Goal: Task Accomplishment & Management: Manage account settings

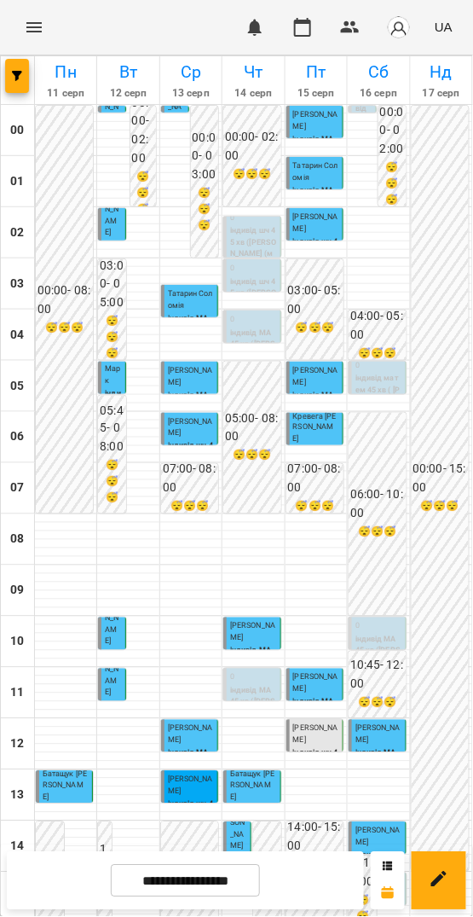
scroll to position [354, 0]
click at [230, 897] on input "**********" at bounding box center [185, 881] width 149 height 33
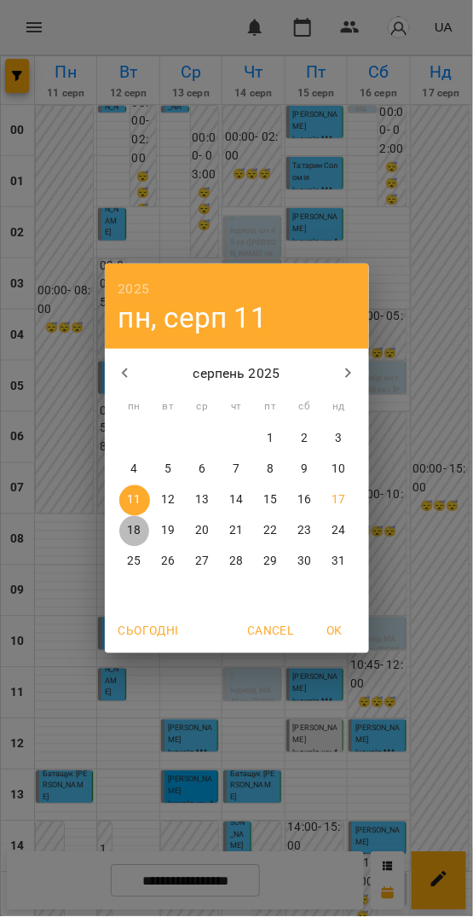
click at [141, 531] on p "18" at bounding box center [134, 531] width 14 height 17
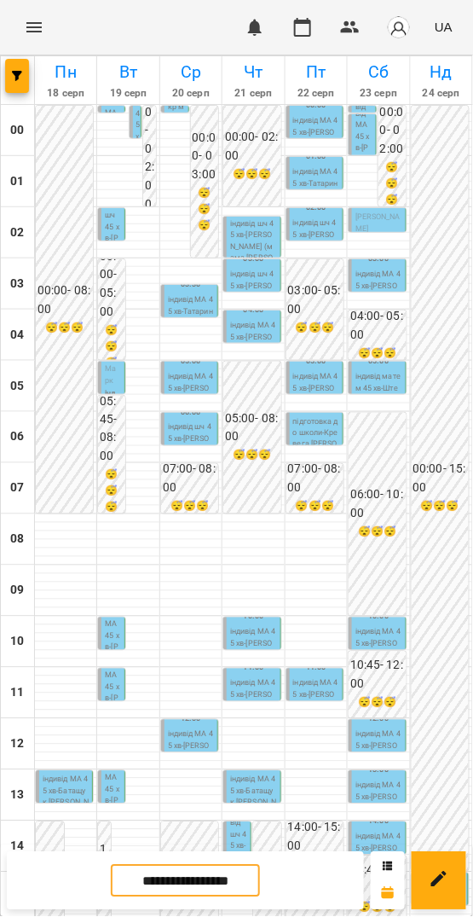
scroll to position [492, 0]
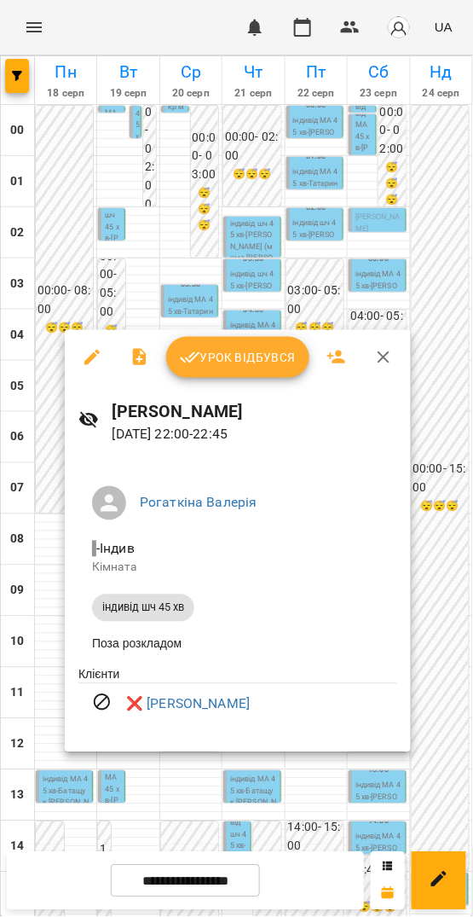
click at [315, 799] on div at bounding box center [236, 458] width 473 height 917
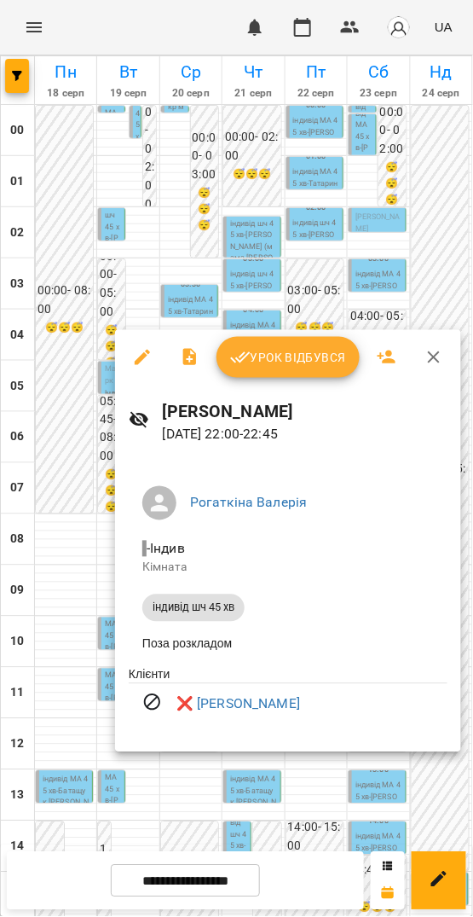
click at [375, 786] on div at bounding box center [236, 458] width 473 height 917
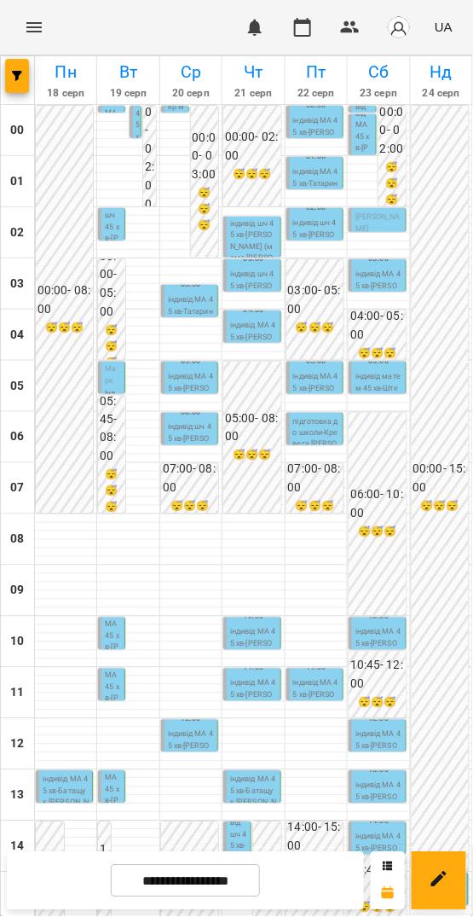
scroll to position [369, 0]
click at [238, 875] on input "**********" at bounding box center [185, 881] width 149 height 33
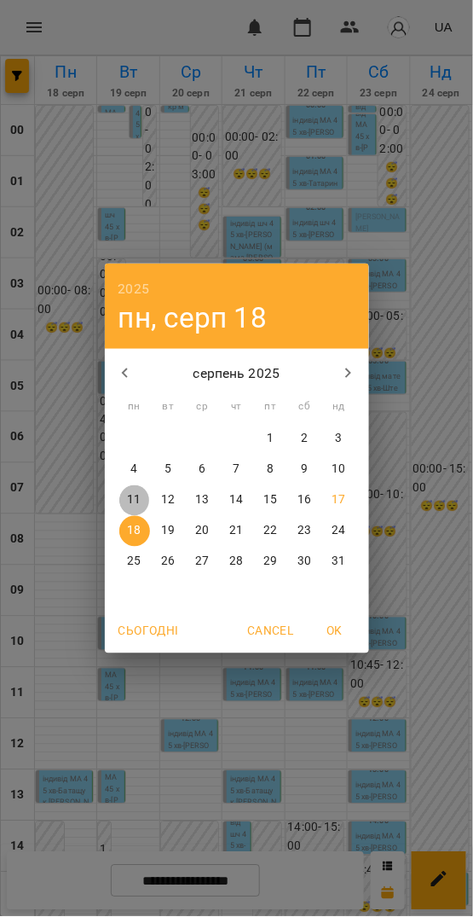
click at [137, 494] on p "11" at bounding box center [134, 500] width 14 height 17
type input "**********"
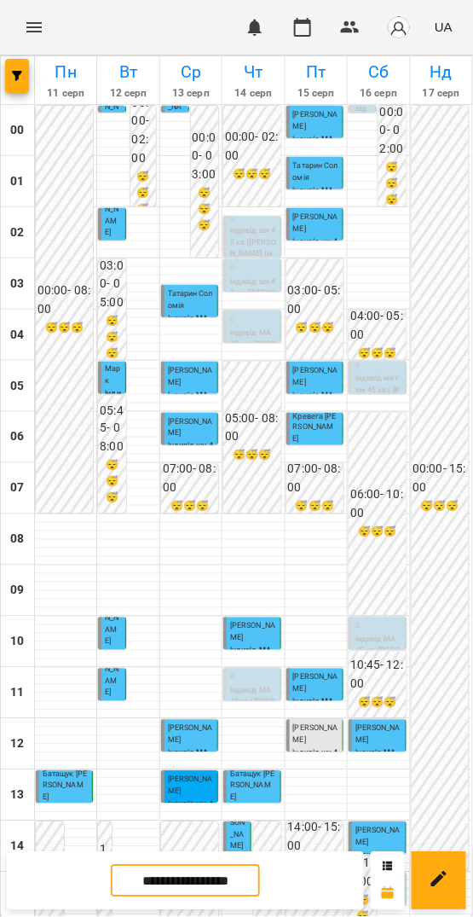
scroll to position [492, 0]
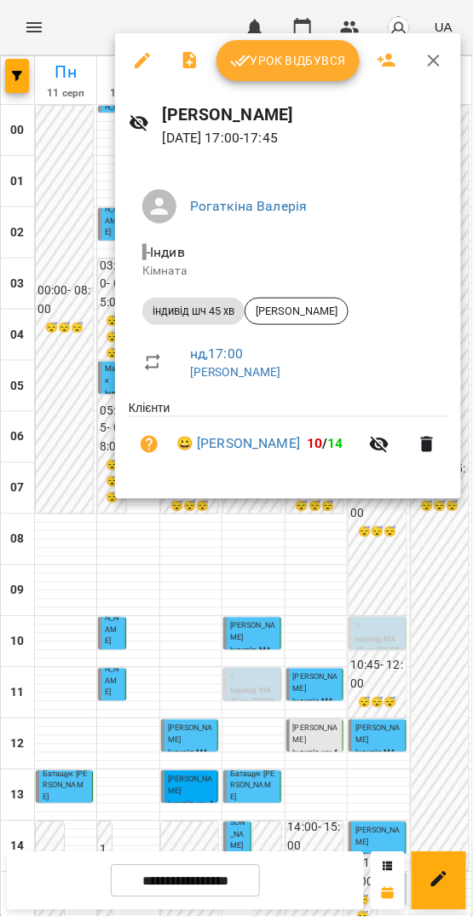
click at [301, 104] on h6 "Валерія Рогаткіна" at bounding box center [305, 115] width 285 height 26
click at [290, 62] on span "Урок відбувся" at bounding box center [288, 60] width 116 height 20
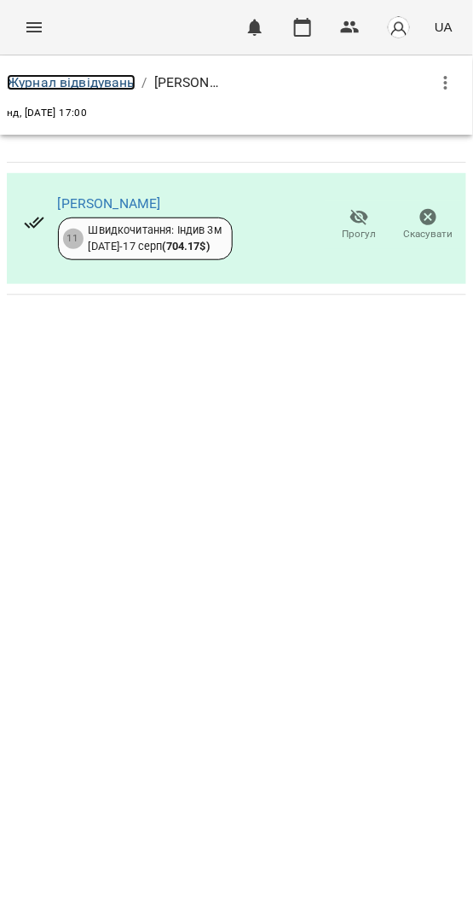
click at [92, 86] on link "Журнал відвідувань" at bounding box center [71, 82] width 129 height 16
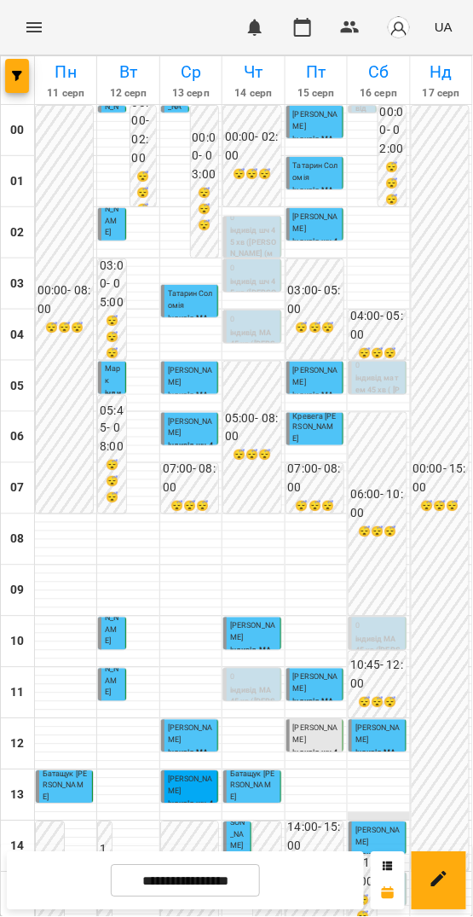
scroll to position [88, 0]
click at [227, 888] on input "**********" at bounding box center [185, 881] width 149 height 33
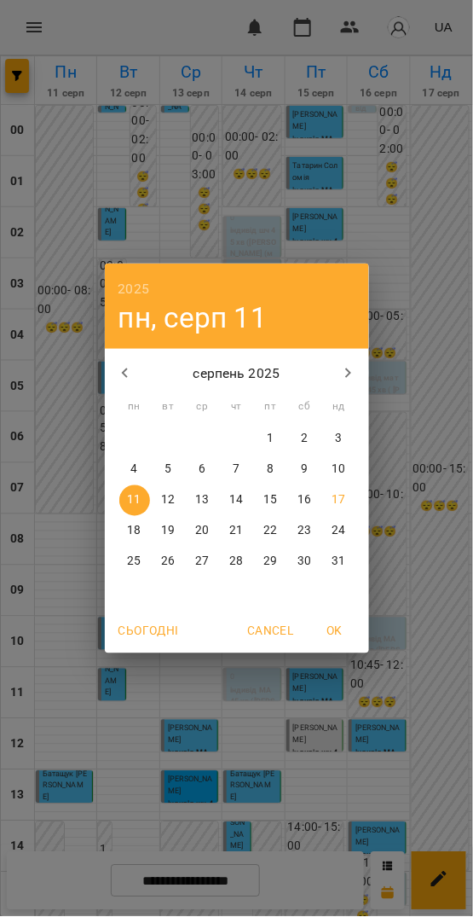
click at [377, 537] on div "2025 пн, серп 11 серпень 2025 пн вт ср чт пт сб нд 28 29 30 31 1 2 3 4 5 6 7 8 …" at bounding box center [236, 458] width 473 height 917
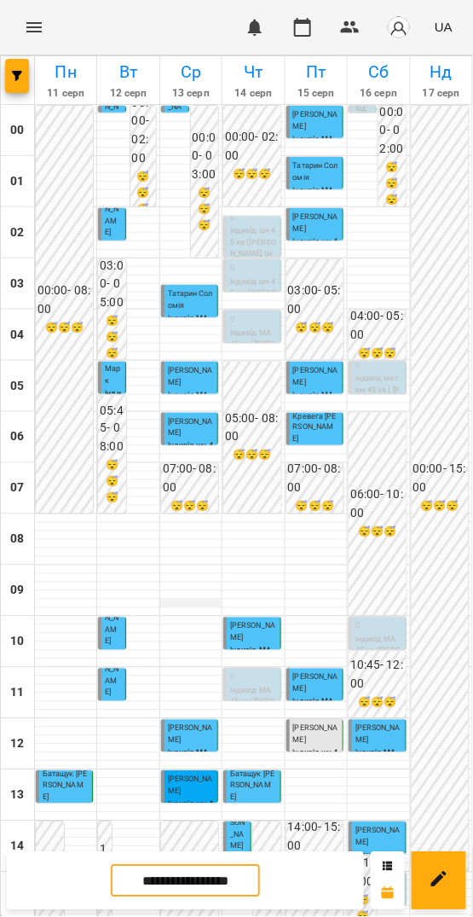
scroll to position [492, 0]
click at [202, 897] on input "**********" at bounding box center [185, 881] width 149 height 33
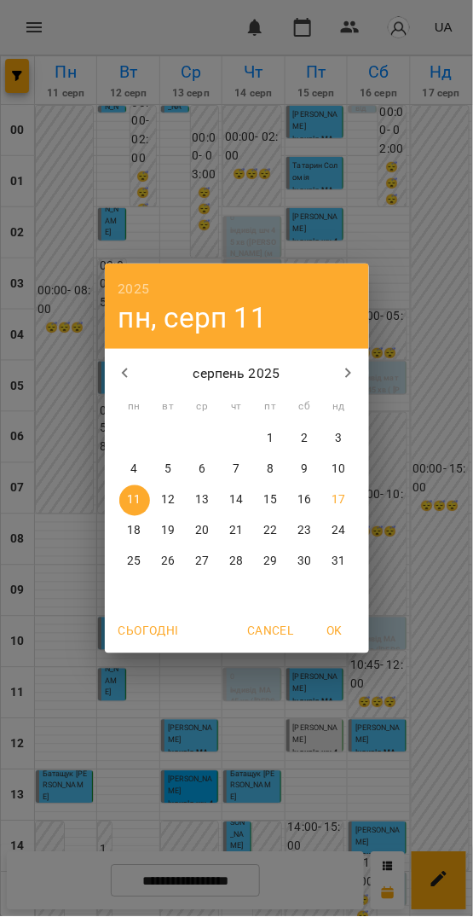
click at [404, 310] on div "2025 пн, серп 11 серпень 2025 пн вт ср чт пт сб нд 28 29 30 31 1 2 3 4 5 6 7 8 …" at bounding box center [236, 458] width 473 height 917
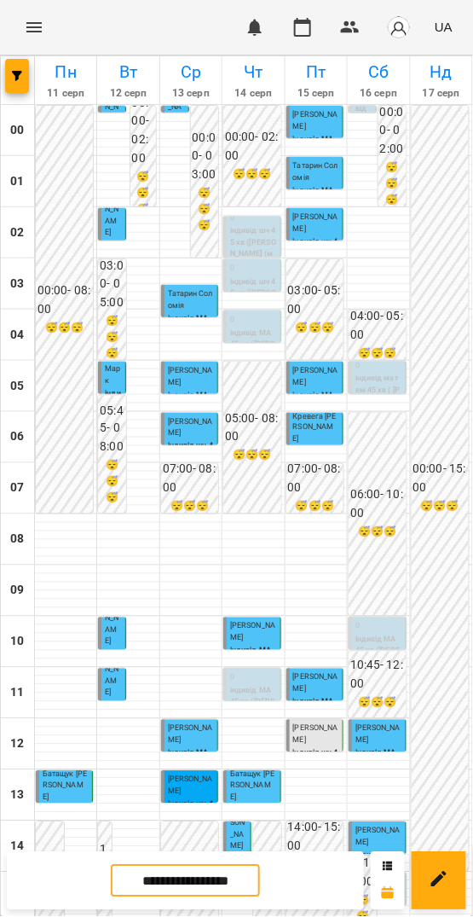
scroll to position [0, 0]
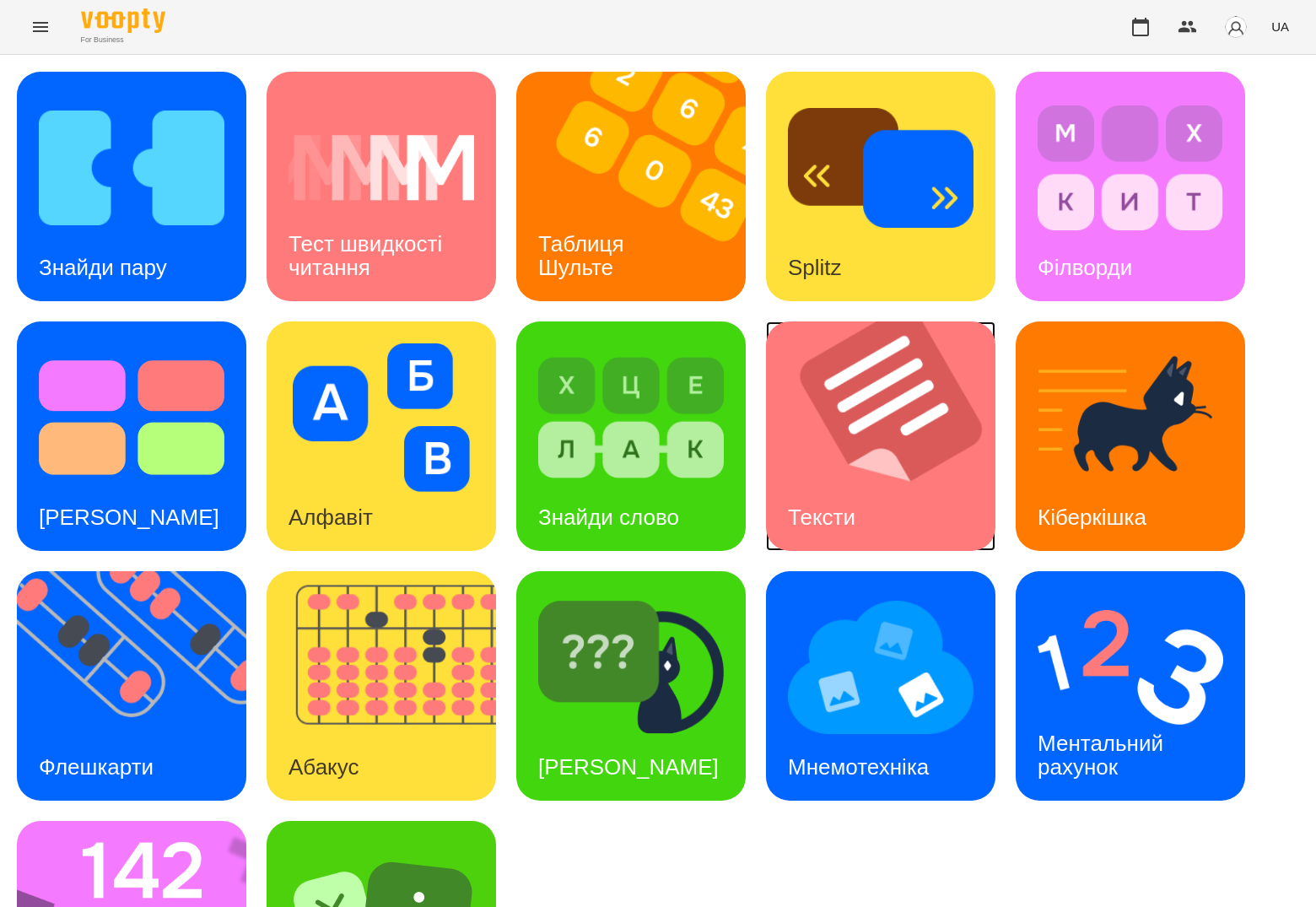
click at [881, 430] on img at bounding box center [891, 436] width 250 height 229
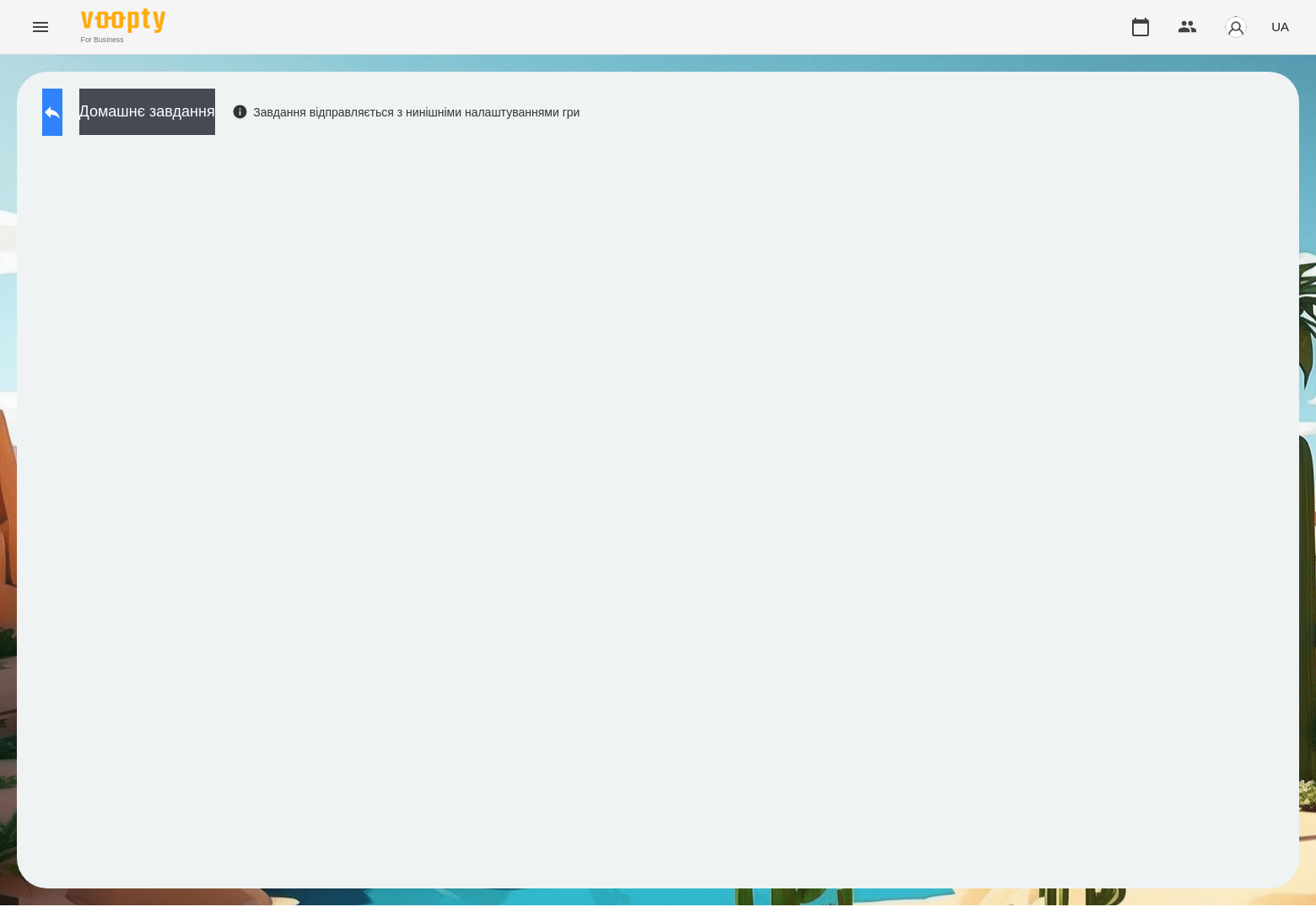
click at [60, 108] on icon at bounding box center [52, 112] width 20 height 20
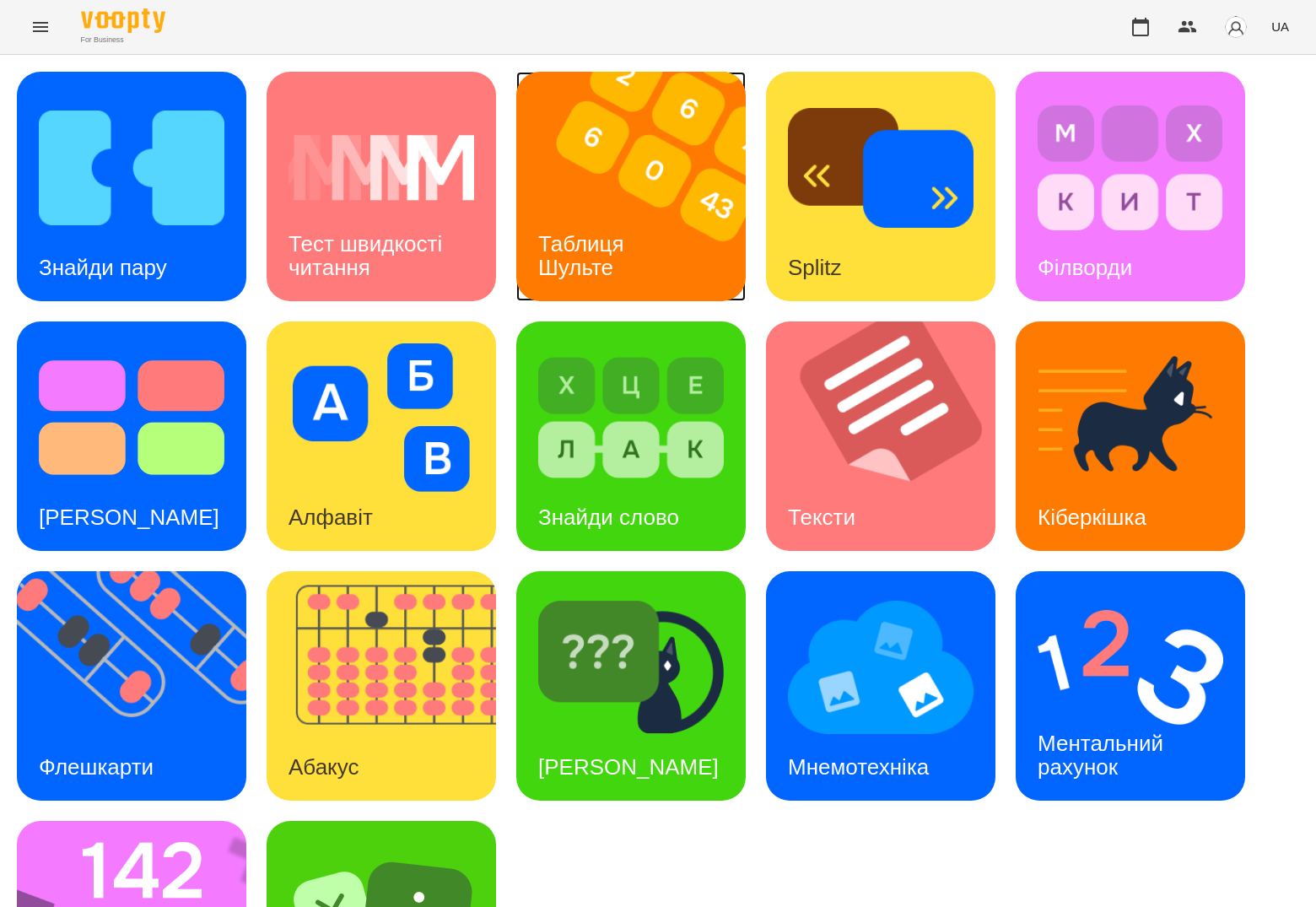
click at [703, 232] on img at bounding box center [641, 187] width 250 height 229
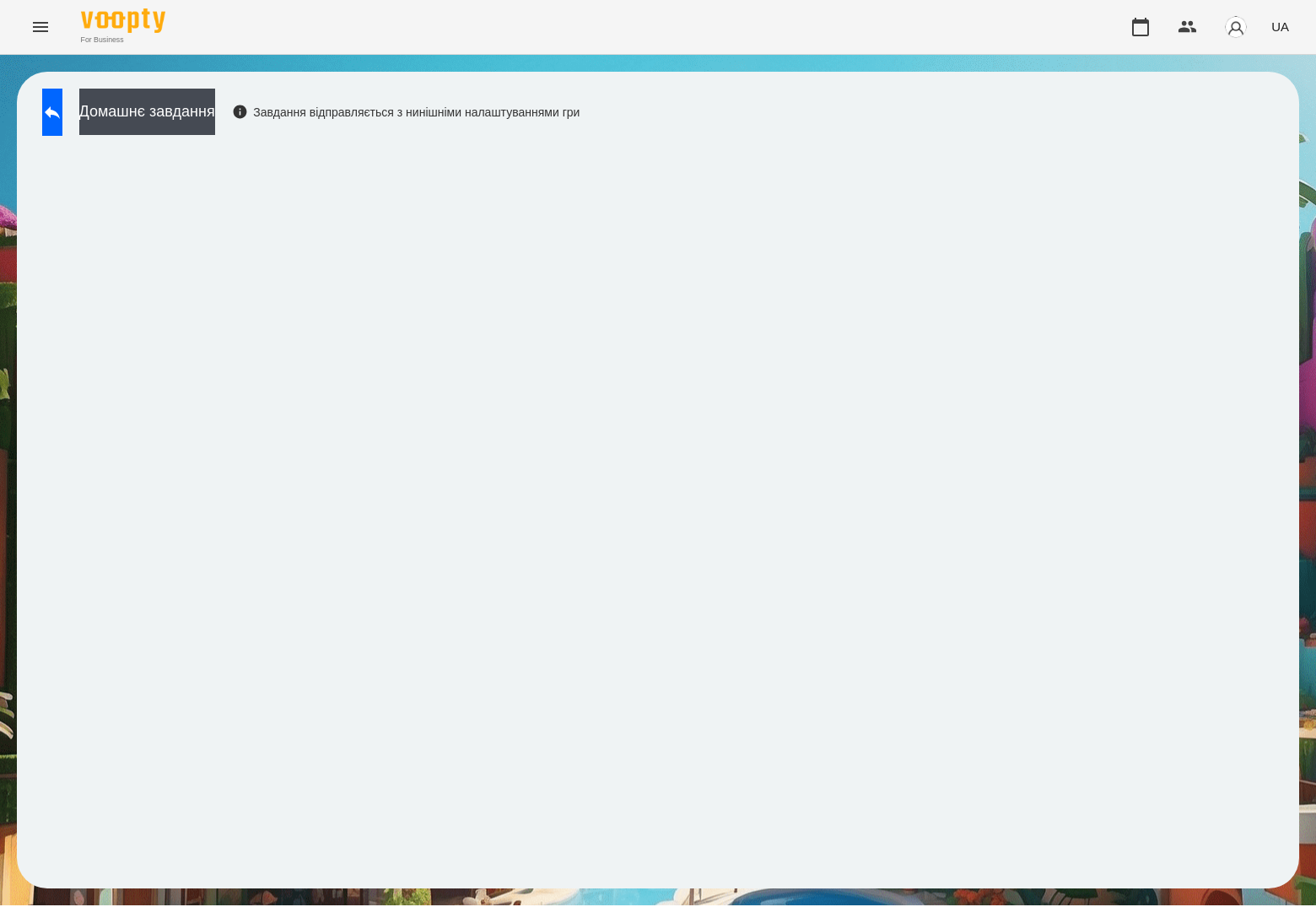
drag, startPoint x: 11, startPoint y: 32, endPoint x: 16, endPoint y: 53, distance: 21.6
click at [16, 53] on div "For Business UA" at bounding box center [658, 27] width 1316 height 54
click at [57, 133] on button at bounding box center [52, 113] width 20 height 47
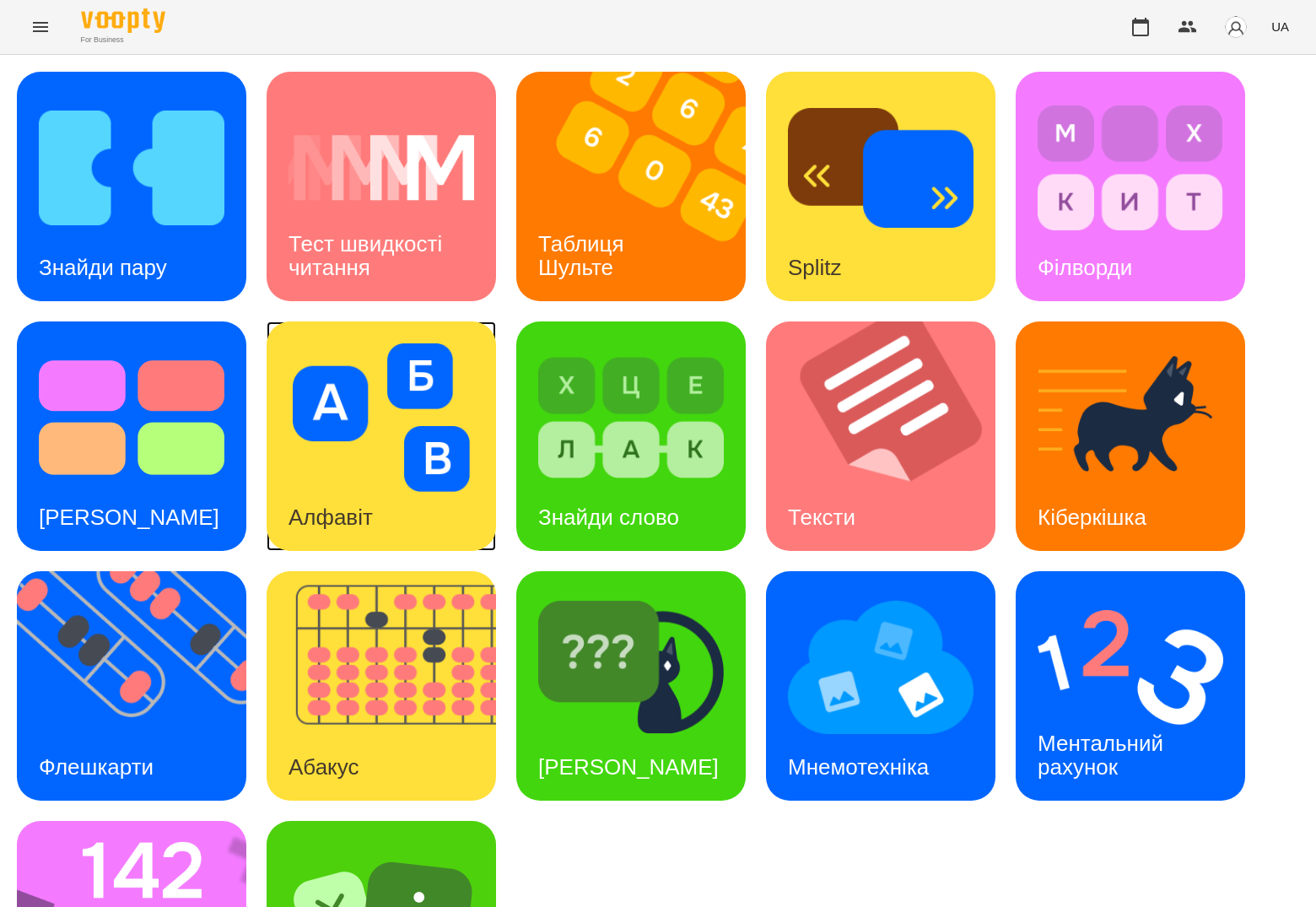
click at [395, 459] on img at bounding box center [382, 417] width 186 height 148
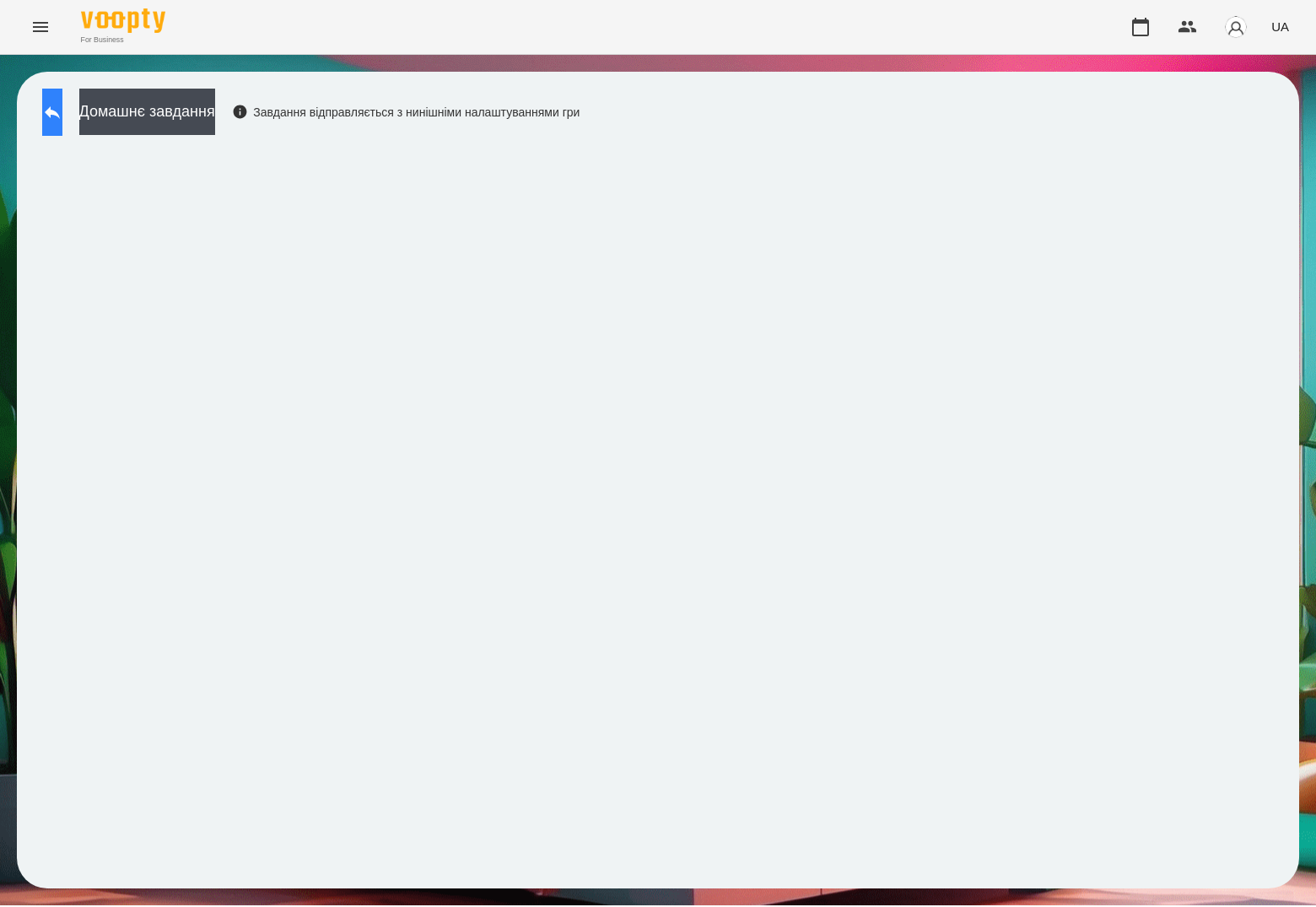
click at [62, 123] on button at bounding box center [52, 113] width 20 height 47
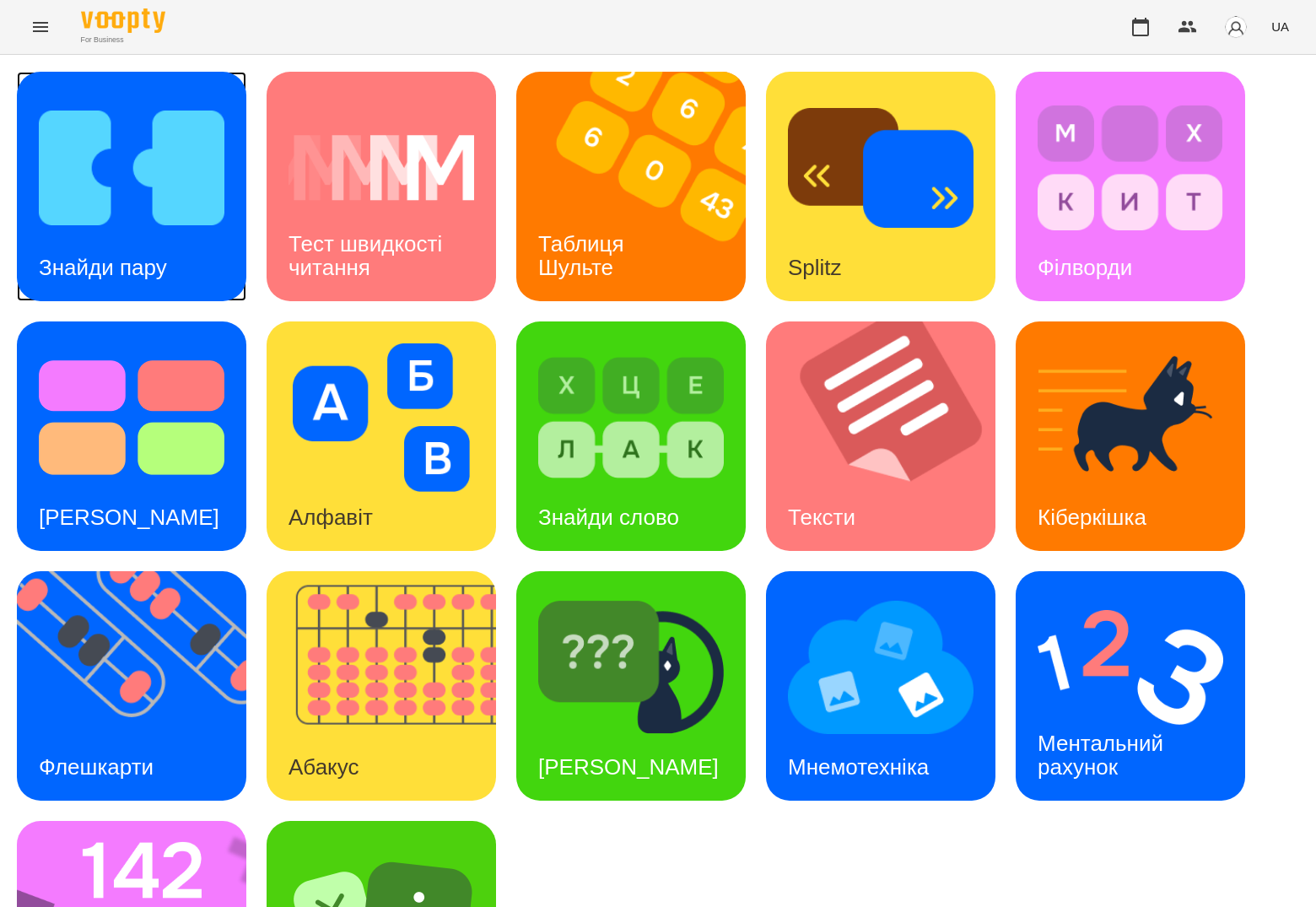
click at [124, 250] on div "Знайди пару" at bounding box center [103, 267] width 172 height 66
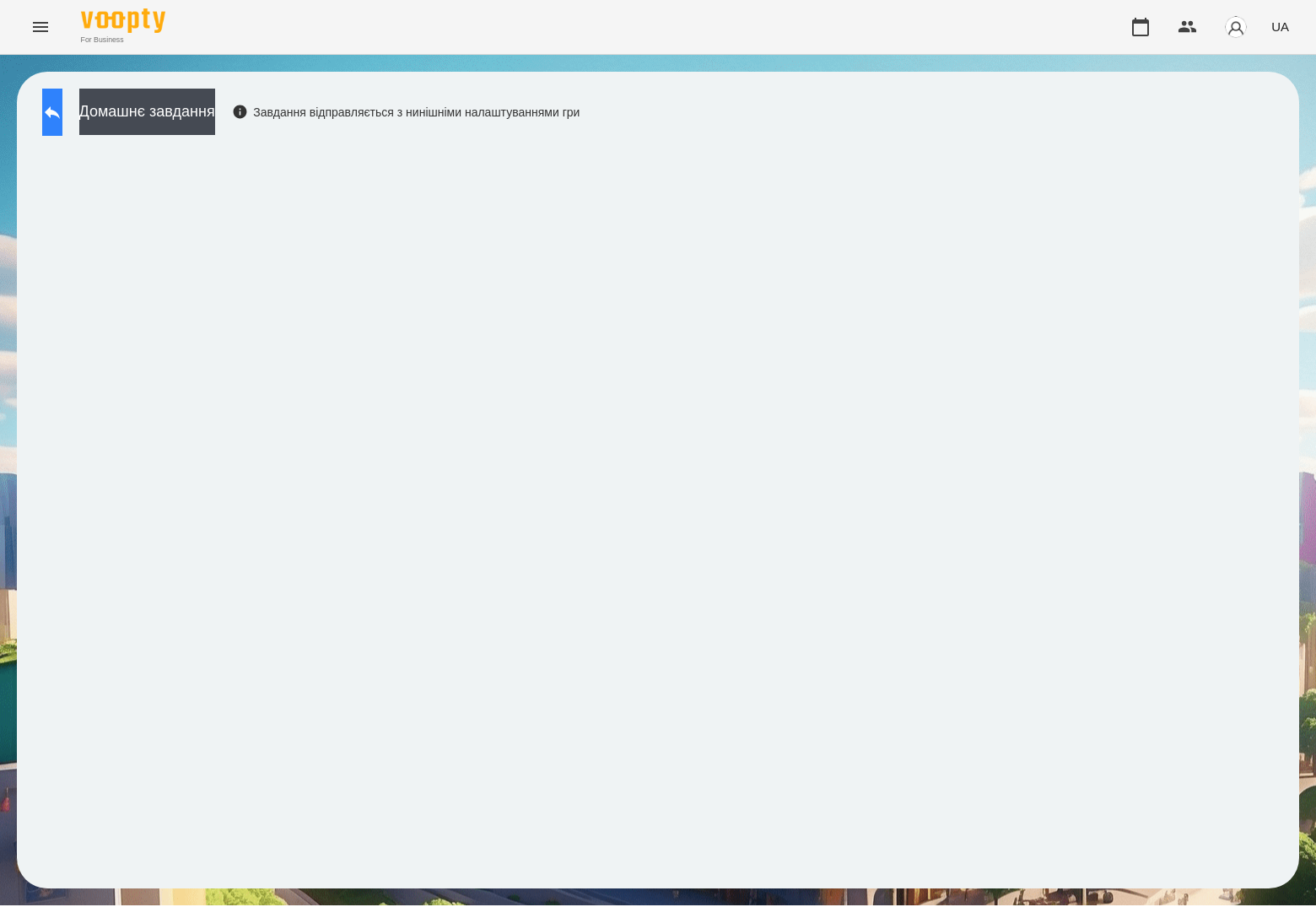
click at [62, 101] on button at bounding box center [52, 113] width 20 height 47
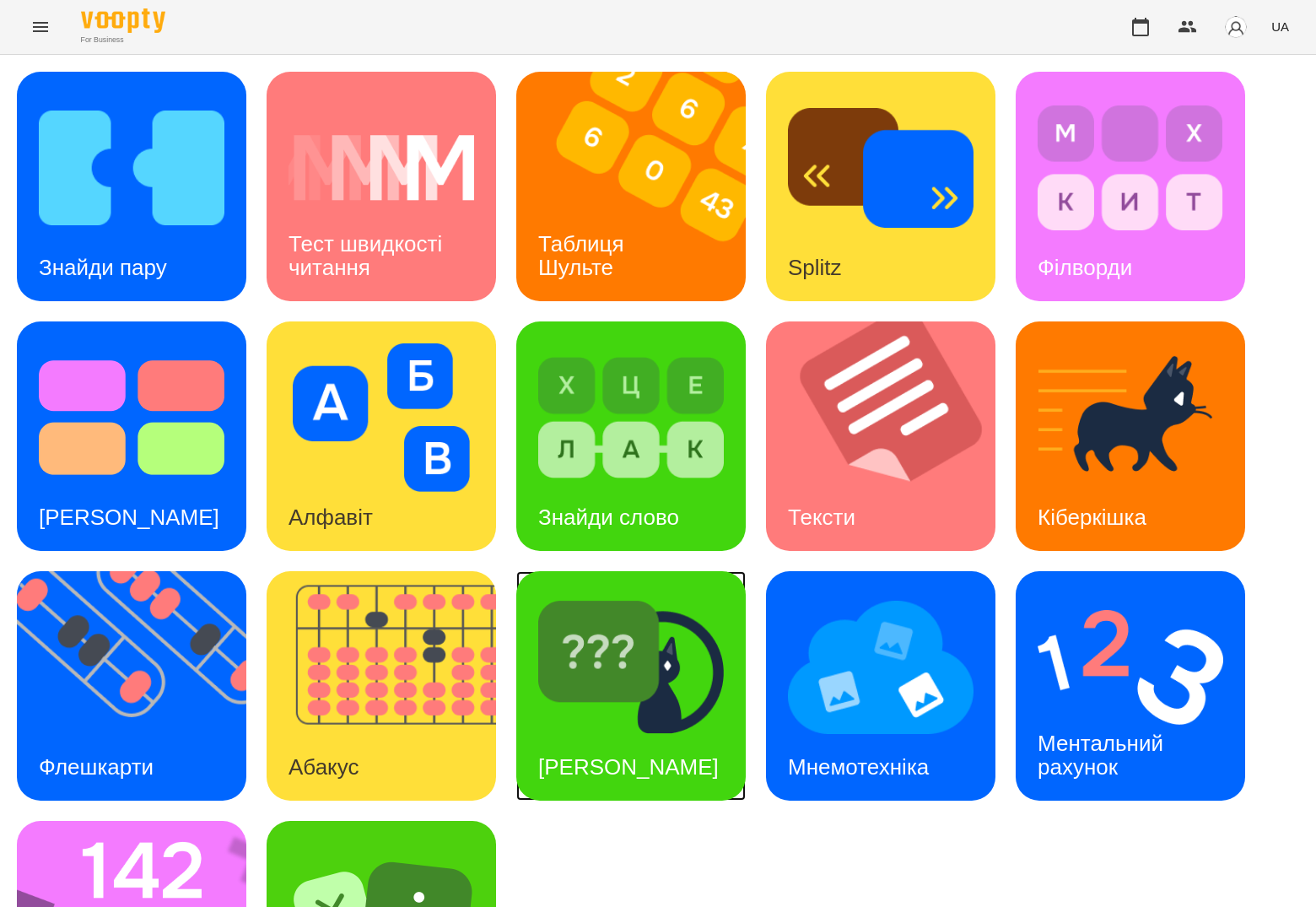
click at [688, 699] on img at bounding box center [631, 668] width 186 height 148
